Goal: Task Accomplishment & Management: Manage account settings

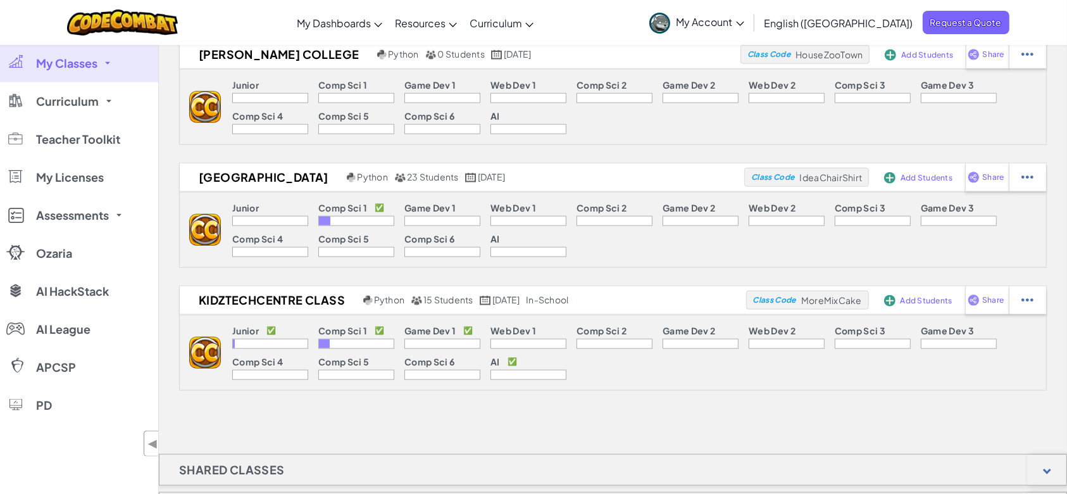
scroll to position [1434, 0]
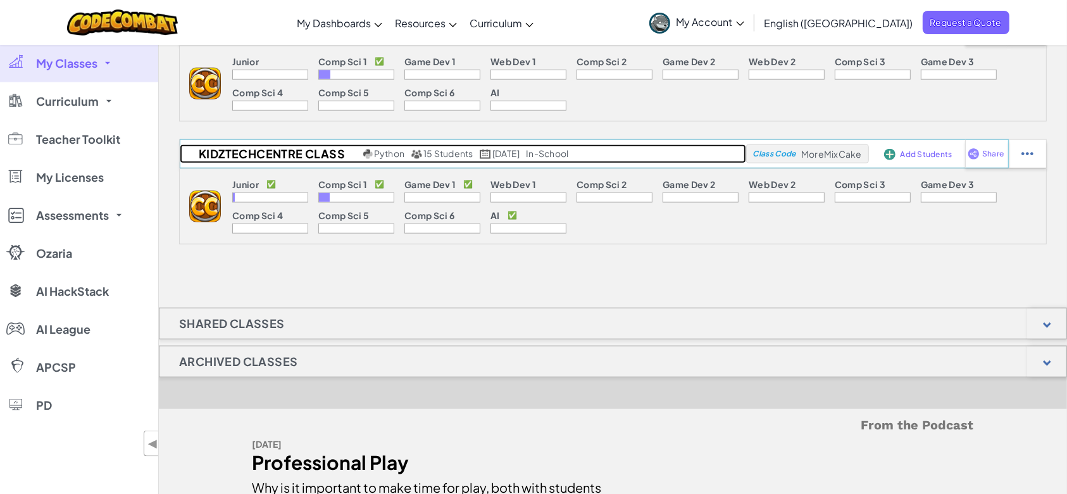
click at [323, 146] on h2 "KidzTechCentre Class" at bounding box center [270, 153] width 180 height 19
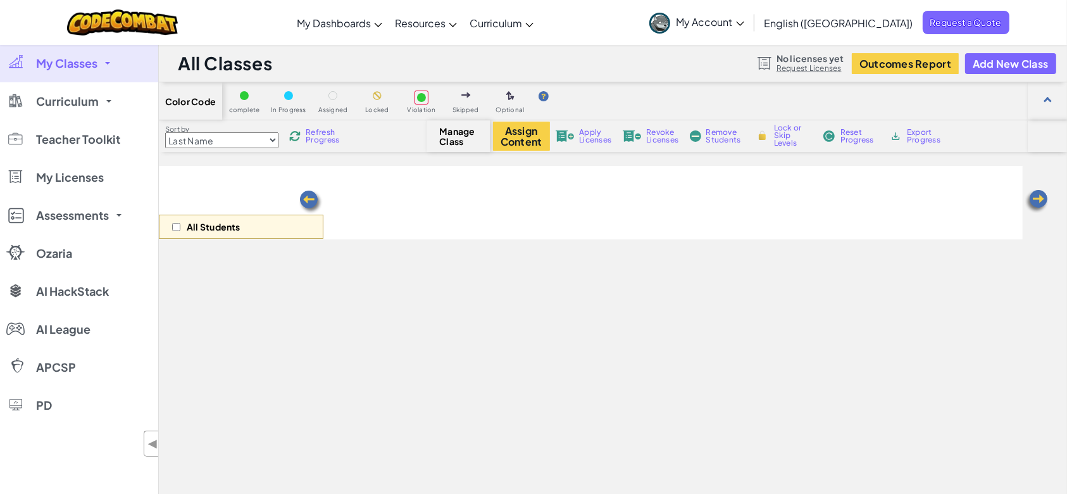
select select "560f1a9f22961295f9427742"
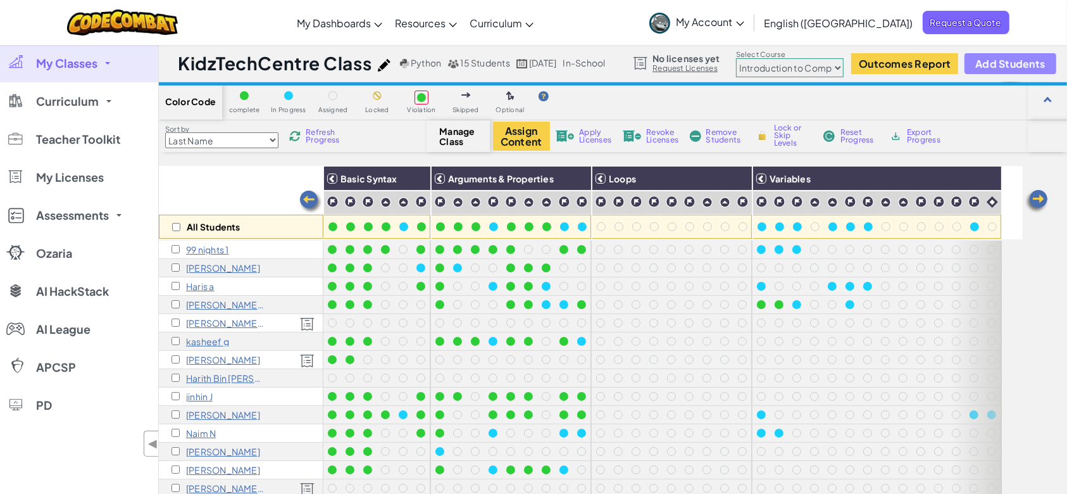
click at [992, 65] on span "Add Students" at bounding box center [1010, 63] width 70 height 11
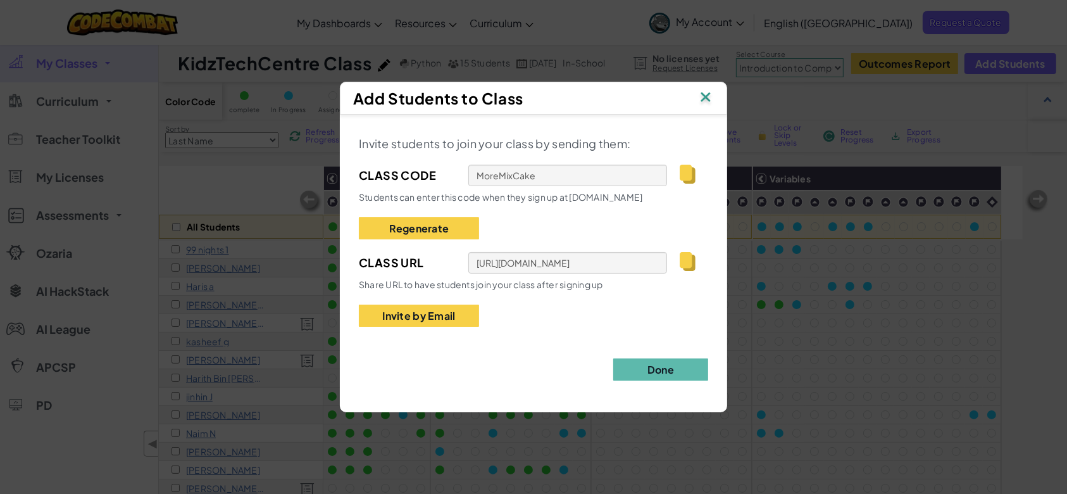
click at [704, 98] on img at bounding box center [705, 98] width 16 height 19
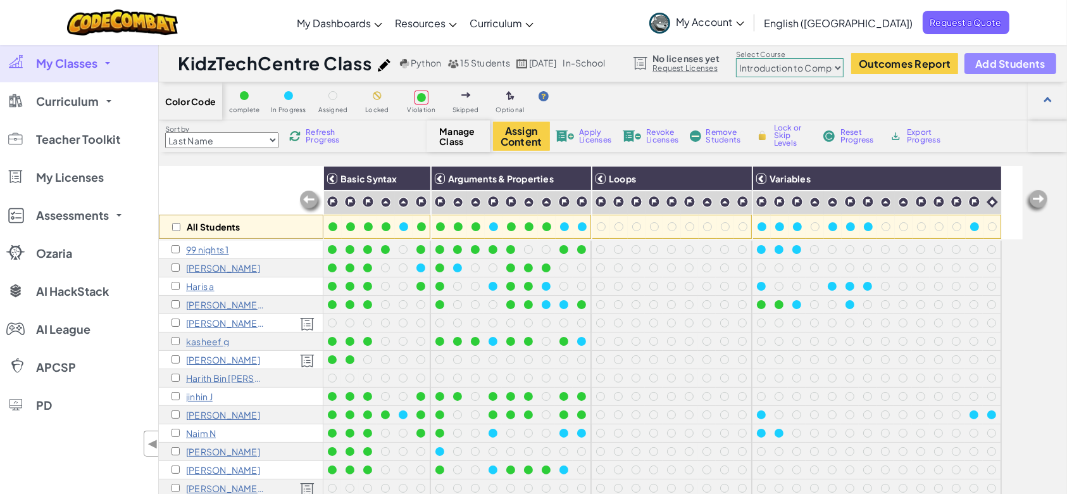
click at [997, 65] on span "Add Students" at bounding box center [1010, 63] width 70 height 11
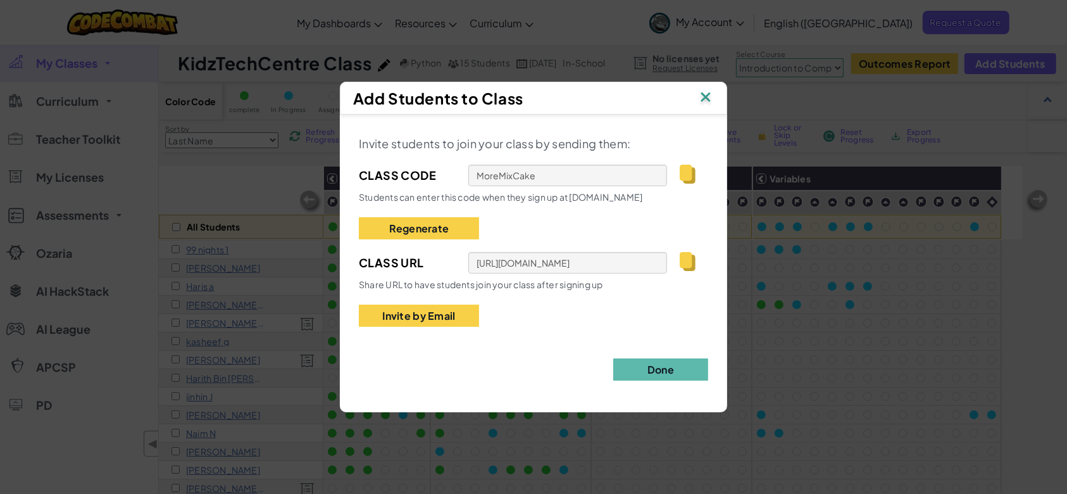
click at [700, 99] on img at bounding box center [705, 98] width 16 height 19
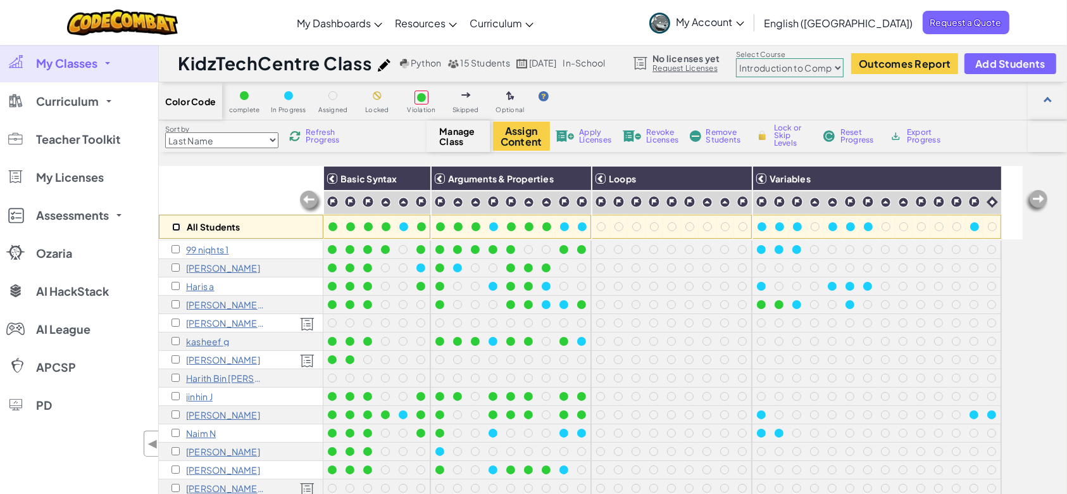
click at [174, 226] on input "checkbox" at bounding box center [176, 227] width 8 height 8
checkbox input "true"
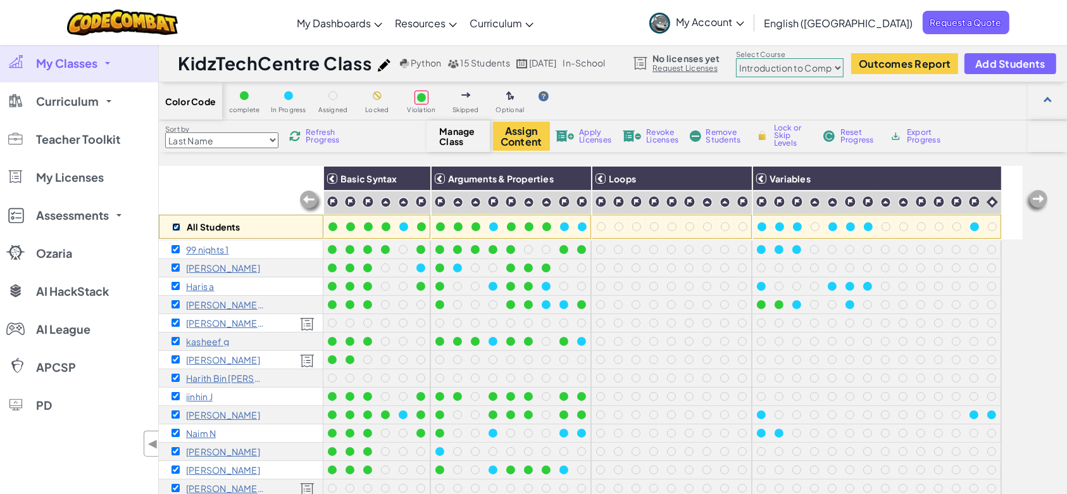
checkbox input "true"
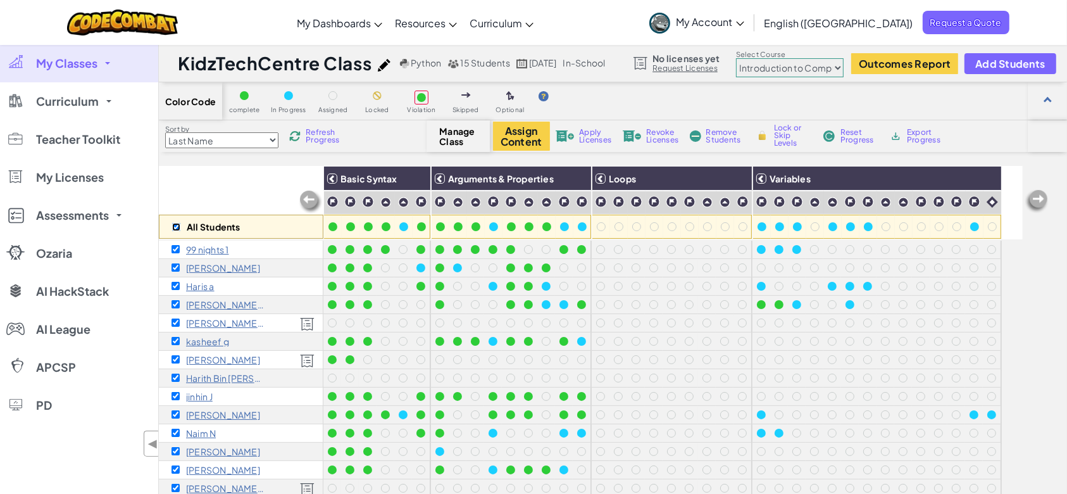
checkbox input "true"
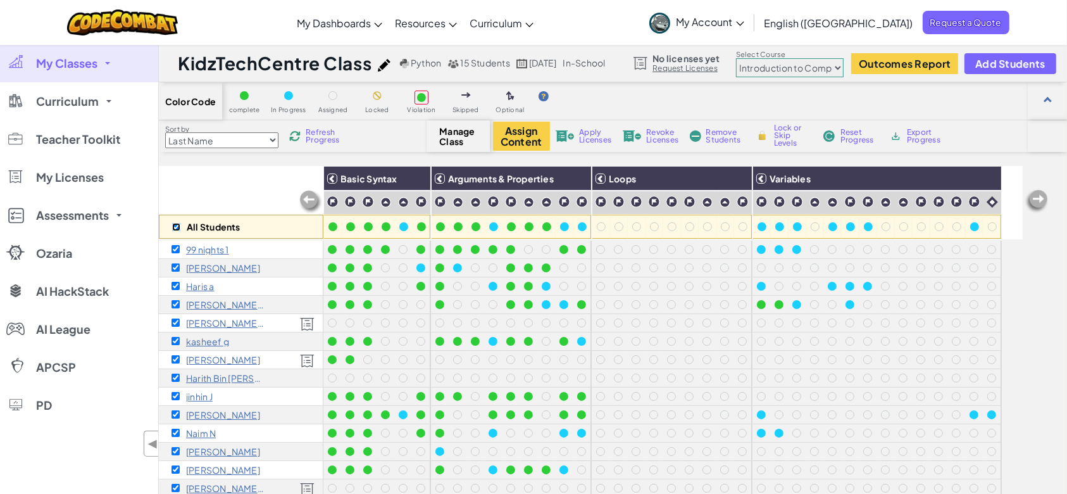
checkbox input "true"
click at [512, 135] on button "Assign Content" at bounding box center [521, 136] width 57 height 29
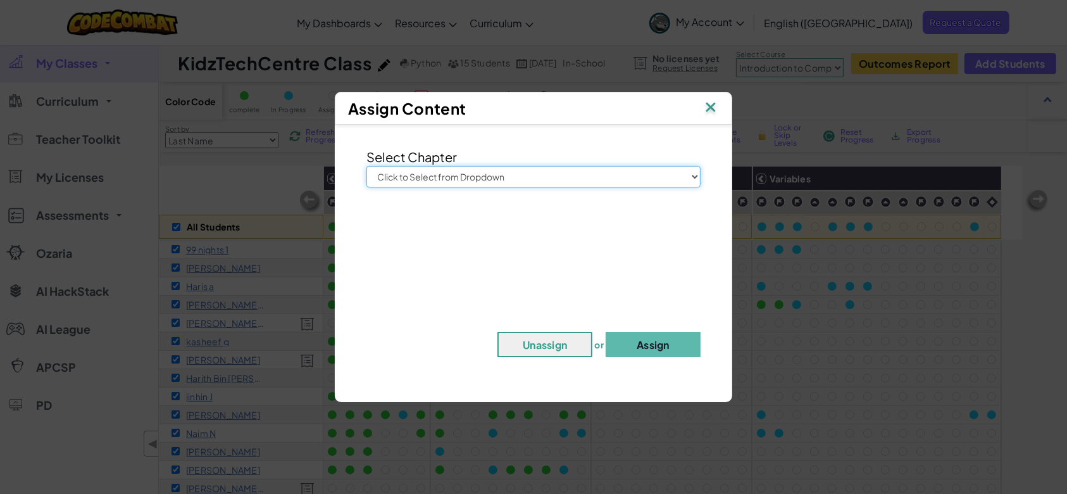
click at [533, 170] on select "Click to Select from Dropdown Junior Introduction to Computer Science Game Deve…" at bounding box center [533, 177] width 334 height 22
select select "Introduction to Computer Science"
click at [366, 166] on select "Click to Select from Dropdown Junior Introduction to Computer Science Game Deve…" at bounding box center [533, 177] width 334 height 22
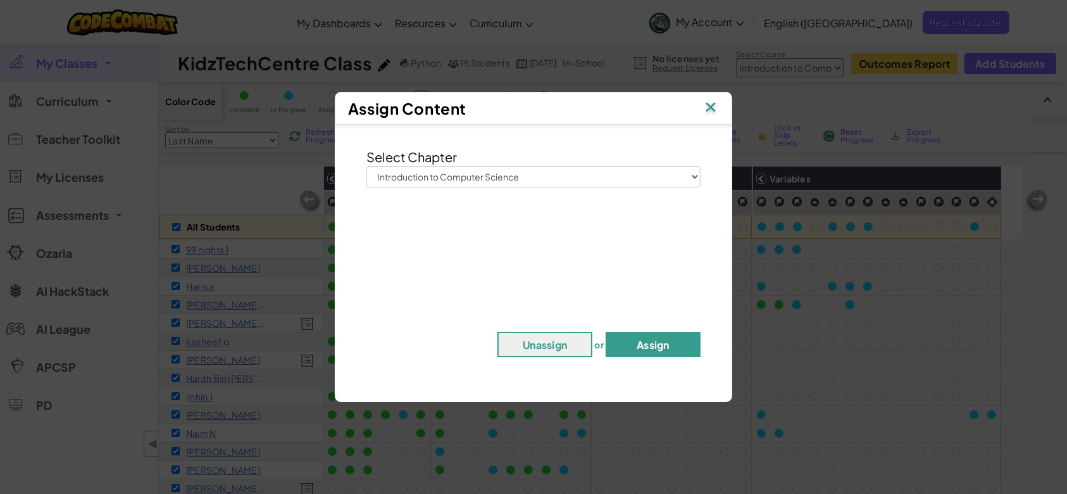
drag, startPoint x: 645, startPoint y: 343, endPoint x: 676, endPoint y: 342, distance: 30.4
click at [645, 344] on button "Assign" at bounding box center [653, 344] width 95 height 25
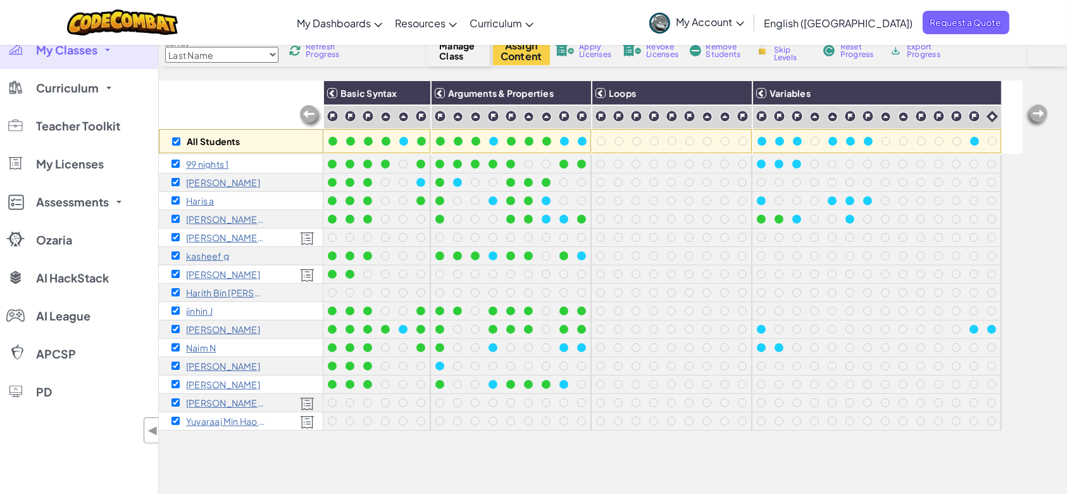
scroll to position [84, 0]
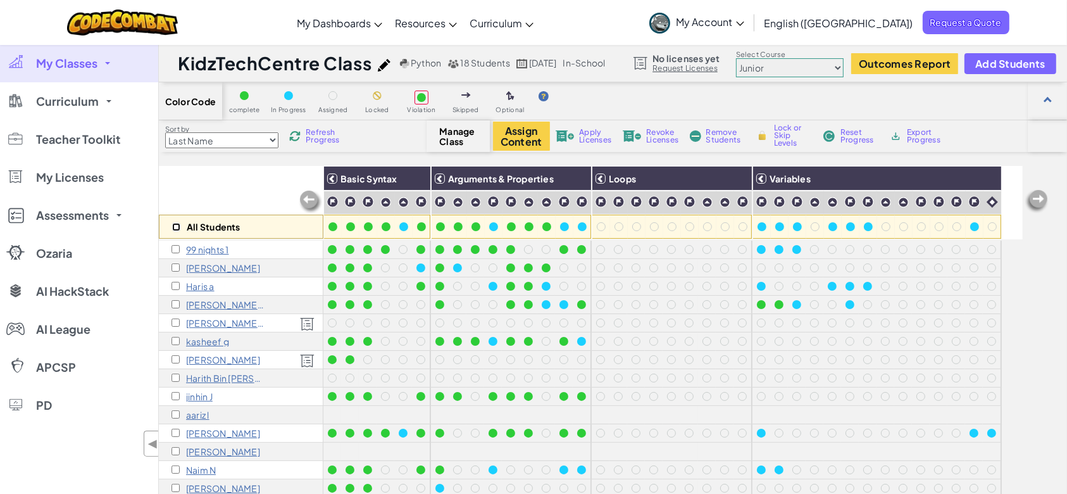
click at [174, 227] on input "checkbox" at bounding box center [176, 227] width 8 height 8
checkbox input "true"
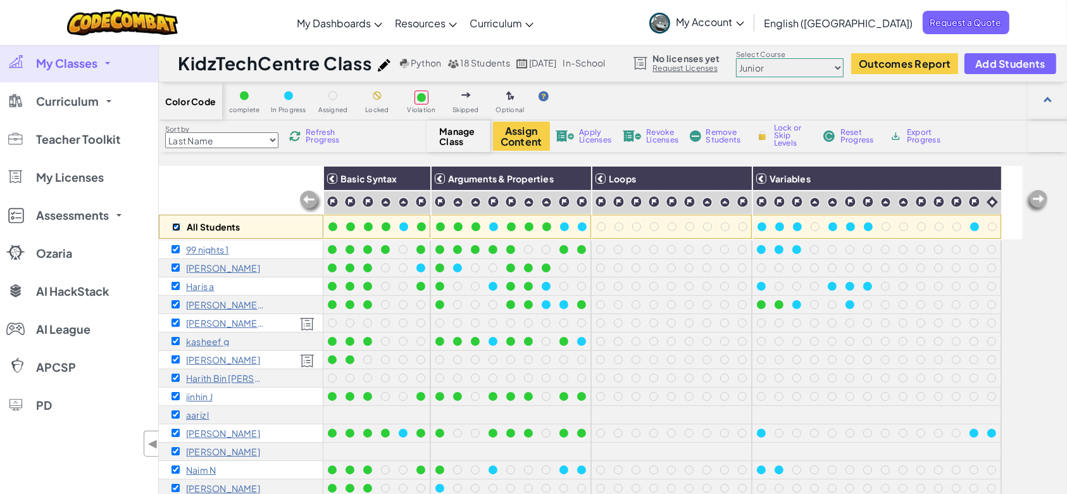
checkbox input "true"
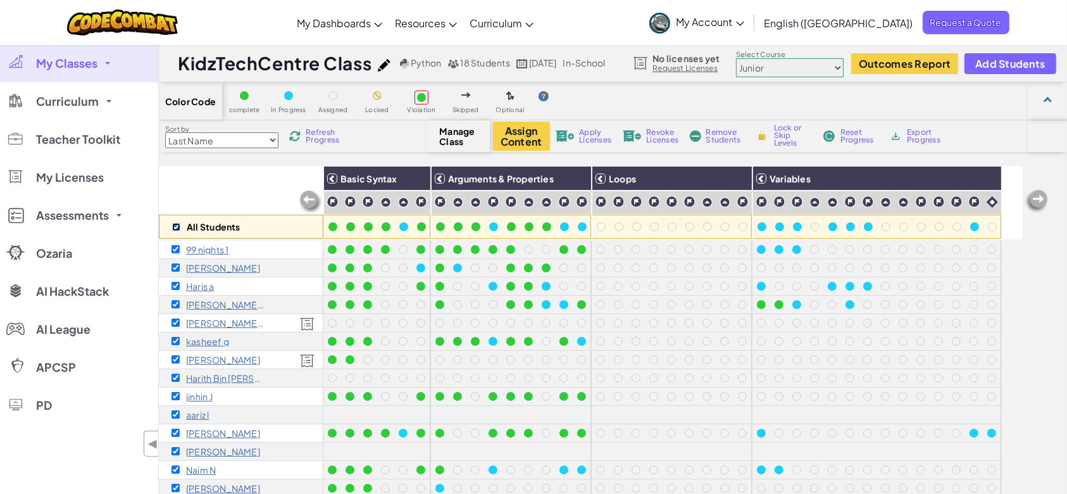
checkbox input "true"
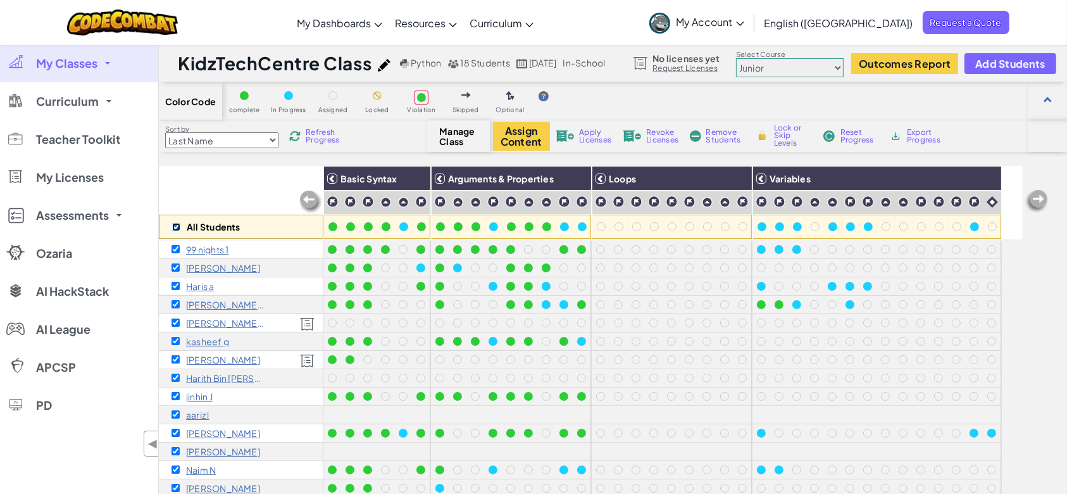
checkbox input "true"
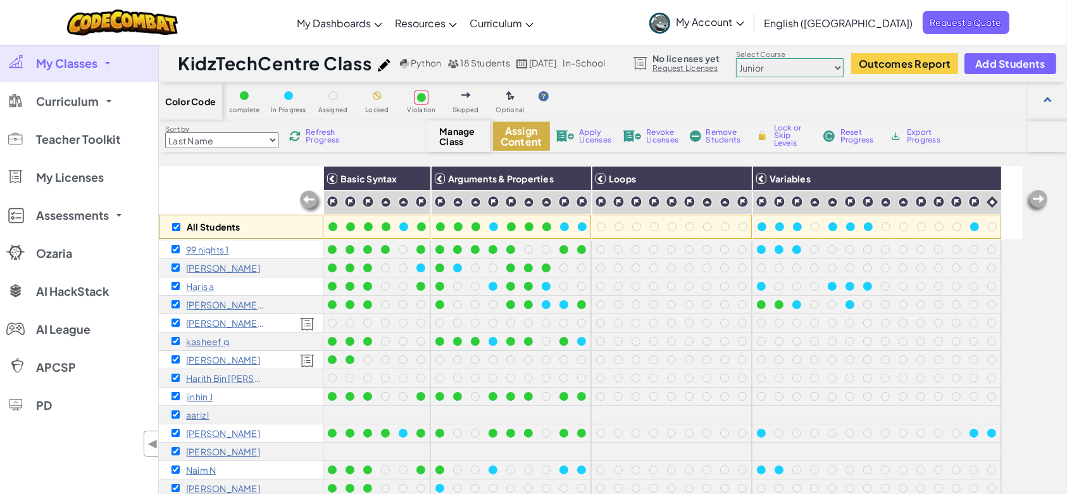
click at [518, 137] on button "Assign Content" at bounding box center [521, 136] width 57 height 29
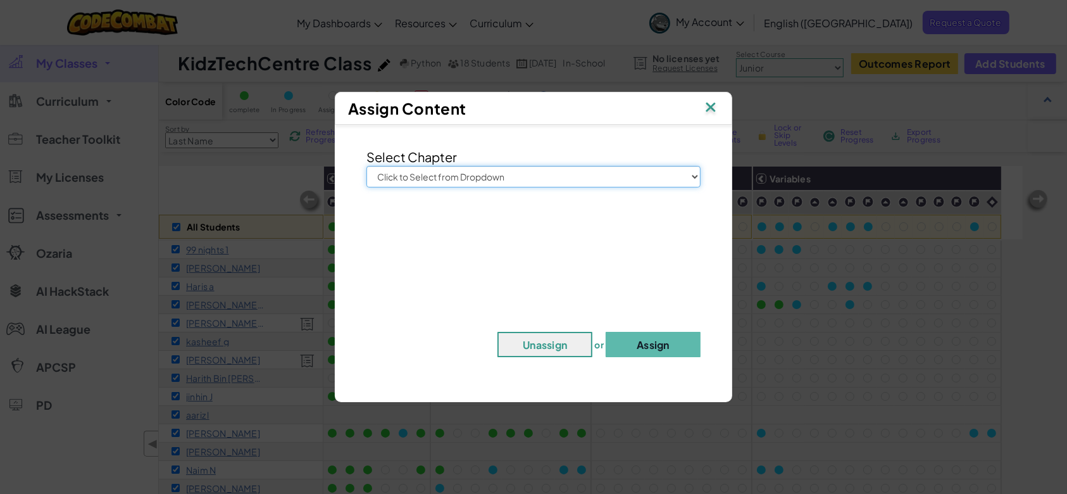
click at [542, 176] on select "Click to Select from Dropdown Junior Introduction to Computer Science Game Deve…" at bounding box center [533, 177] width 334 height 22
select select "Introduction to Computer Science"
click at [366, 166] on select "Click to Select from Dropdown Junior Introduction to Computer Science Game Deve…" at bounding box center [533, 177] width 334 height 22
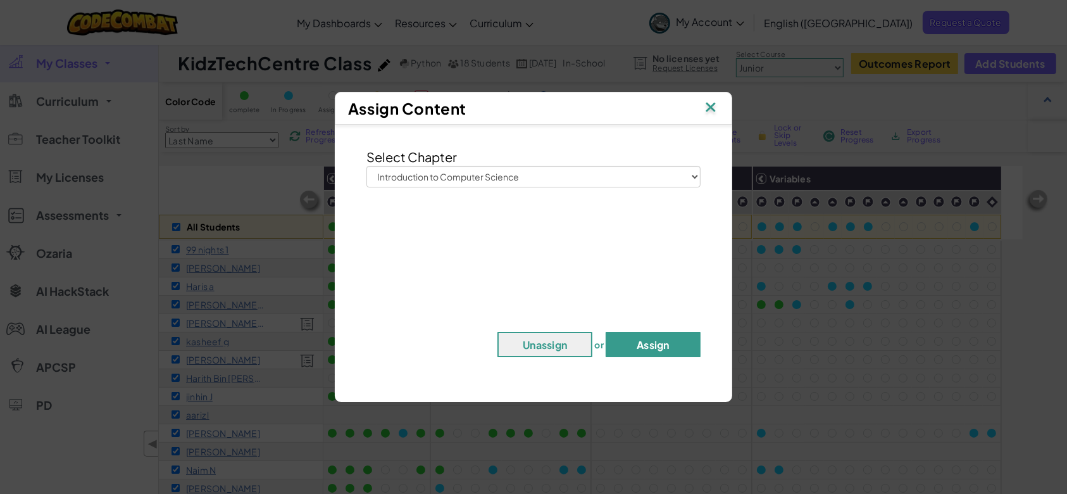
click at [649, 343] on button "Assign" at bounding box center [653, 344] width 95 height 25
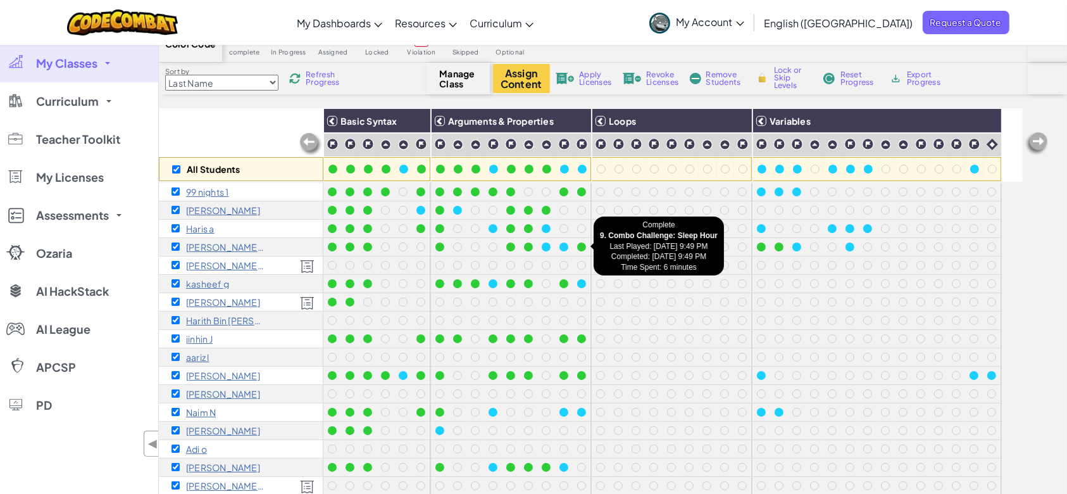
scroll to position [84, 0]
